Goal: Book appointment/travel/reservation

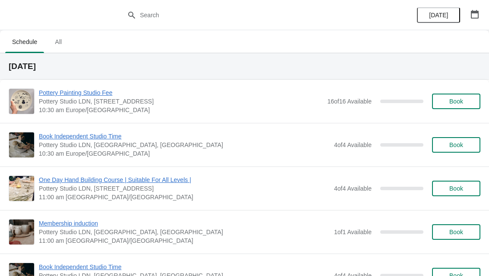
click at [478, 13] on icon "button" at bounding box center [475, 14] width 8 height 9
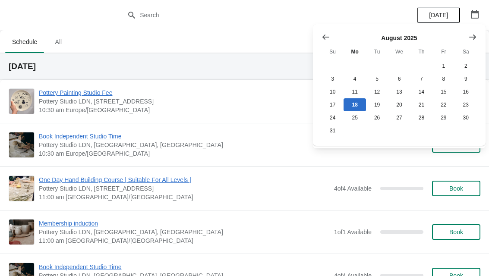
click at [474, 38] on icon "Show next month, September 2025" at bounding box center [472, 37] width 9 height 9
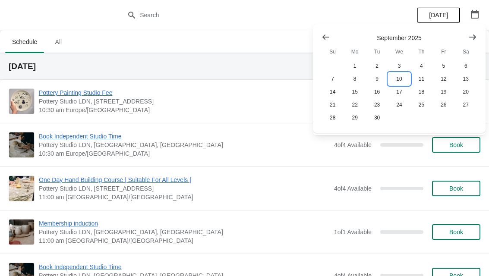
click at [405, 79] on button "10" at bounding box center [399, 78] width 22 height 13
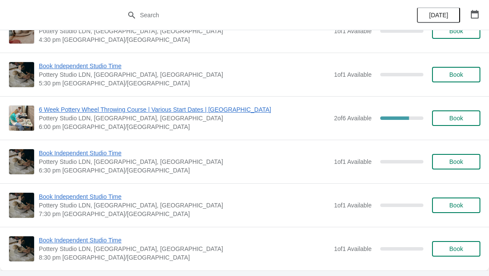
scroll to position [985, 0]
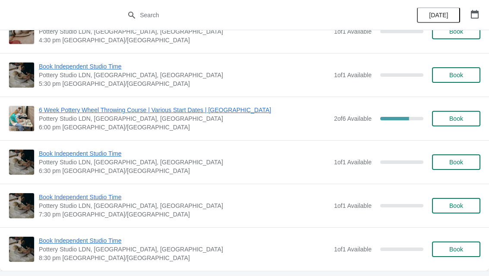
click at [454, 119] on span "Book" at bounding box center [456, 118] width 14 height 7
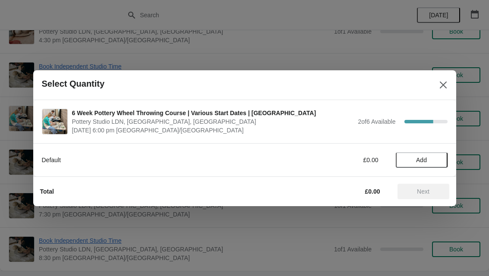
click at [428, 157] on span "Add" at bounding box center [421, 160] width 36 height 7
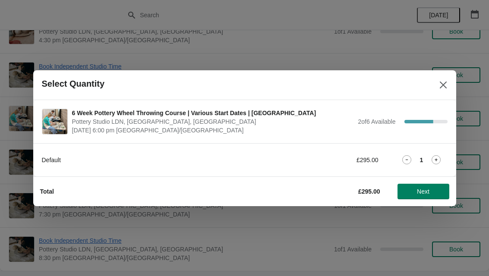
click at [428, 189] on span "Next" at bounding box center [423, 191] width 13 height 7
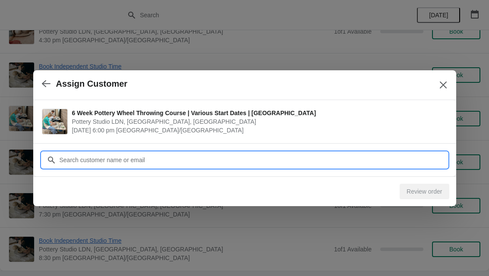
click at [79, 160] on input "Customer" at bounding box center [253, 160] width 388 height 16
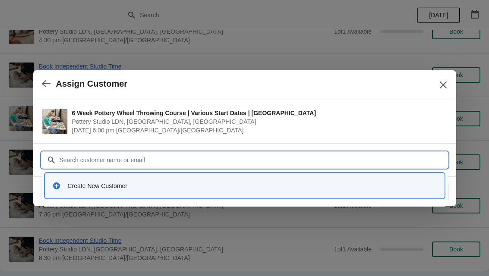
click at [67, 192] on div "Create New Customer" at bounding box center [245, 186] width 392 height 18
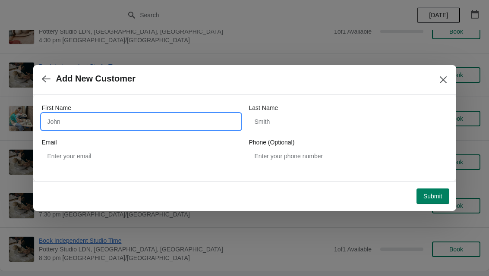
click at [62, 126] on input "First Name" at bounding box center [141, 122] width 198 height 16
type input "Keera"
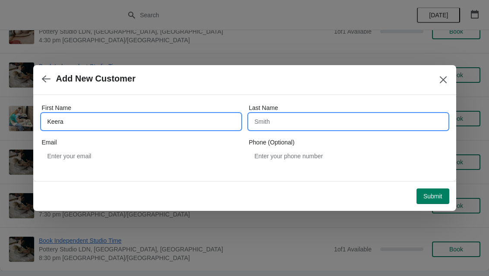
click at [289, 116] on input "Last Name" at bounding box center [348, 122] width 198 height 16
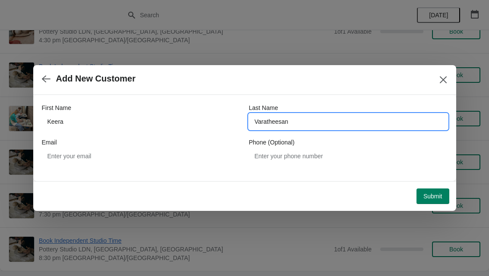
type input "Varatheesan"
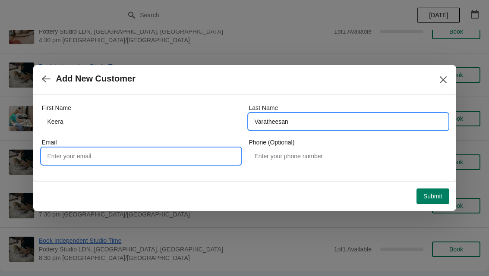
click at [54, 157] on input "Email" at bounding box center [141, 156] width 198 height 16
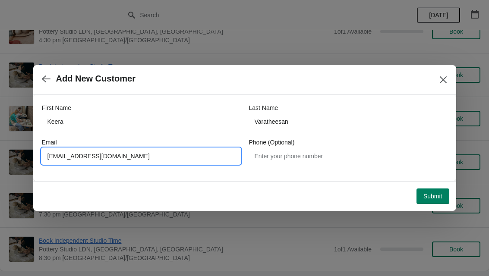
type input "[EMAIL_ADDRESS][DOMAIN_NAME]"
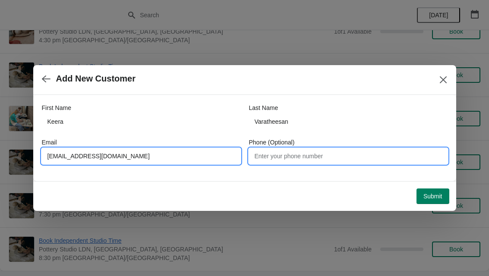
click at [272, 158] on input "Phone (Optional)" at bounding box center [348, 156] width 198 height 16
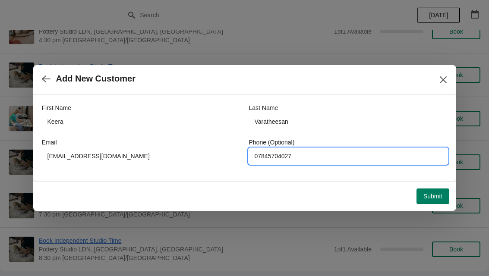
type input "07845704027"
click at [431, 194] on span "Submit" at bounding box center [432, 196] width 19 height 7
